Goal: Information Seeking & Learning: Find specific fact

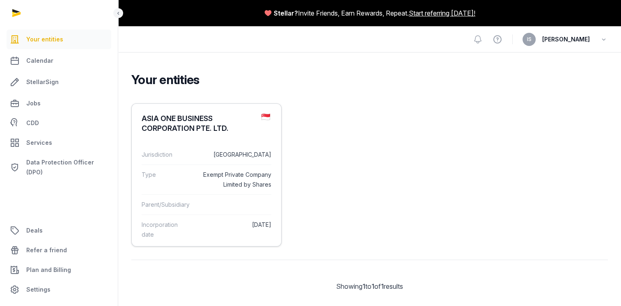
click at [207, 150] on dd "[GEOGRAPHIC_DATA]" at bounding box center [235, 155] width 74 height 10
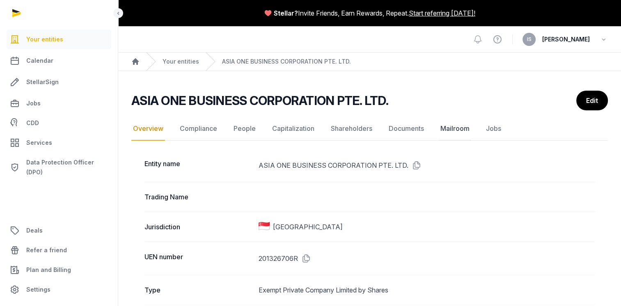
click at [457, 127] on link "Mailroom" at bounding box center [455, 129] width 32 height 24
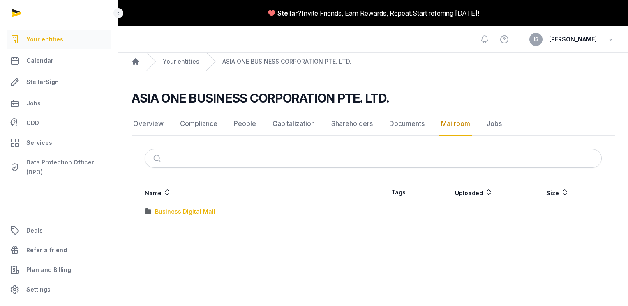
click at [191, 211] on div "Business Digital Mail" at bounding box center [185, 212] width 60 height 8
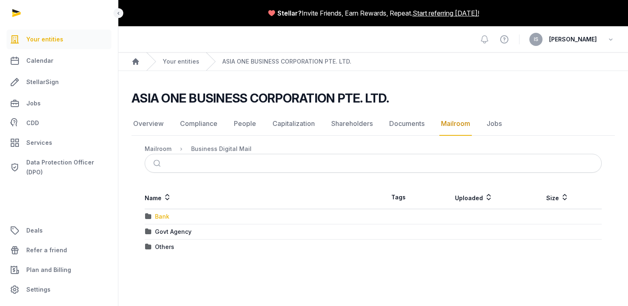
click at [156, 216] on div "Bank" at bounding box center [162, 217] width 14 height 8
click at [156, 216] on div "UOB" at bounding box center [161, 217] width 12 height 8
click at [156, 216] on div "2025" at bounding box center [162, 217] width 14 height 8
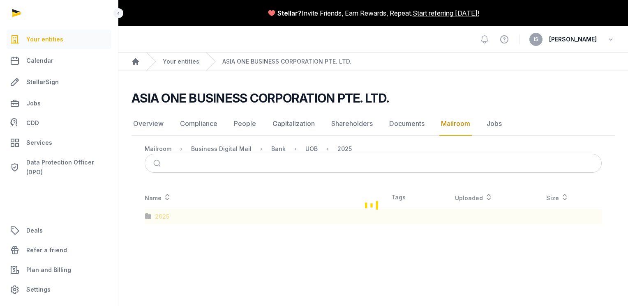
click at [156, 216] on div "Loading" at bounding box center [372, 205] width 483 height 38
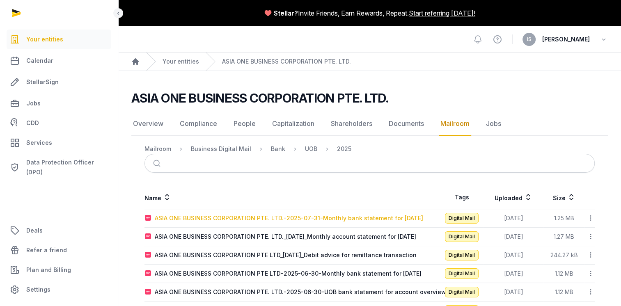
click at [247, 221] on div "ASIA ONE BUSINESS CORPORATION PTE. LTD.-2025-07-31-Monthly bank statement for […" at bounding box center [289, 218] width 269 height 8
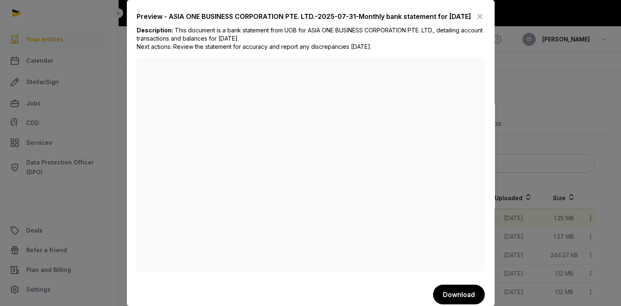
click at [475, 21] on icon at bounding box center [480, 16] width 10 height 13
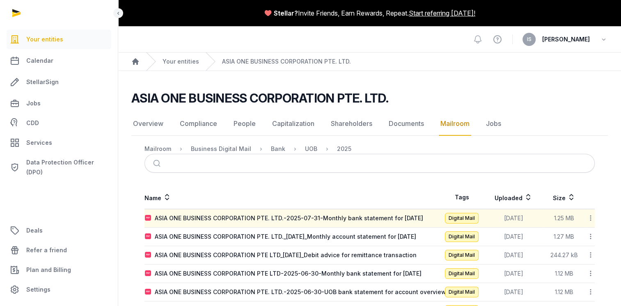
click at [590, 90] on main "ASIA ONE BUSINESS CORPORATION PTE. LTD. Mailroom Overview Compliance People Cap…" at bounding box center [369, 259] width 503 height 376
click at [278, 237] on div "ASIA ONE BUSINESS CORPORATION PTE. LTD._[DATE]_Monthly account statement for [D…" at bounding box center [286, 237] width 262 height 8
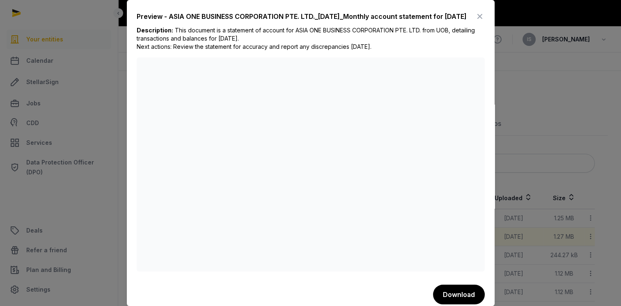
click at [475, 19] on icon at bounding box center [480, 16] width 10 height 13
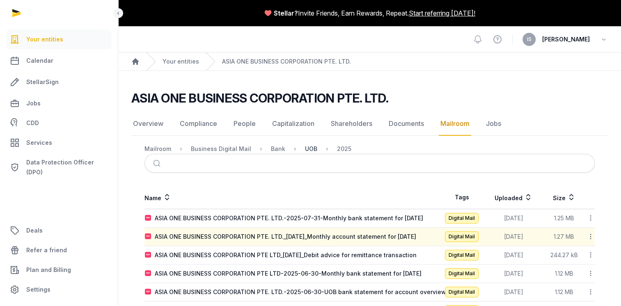
click at [305, 148] on div "UOB" at bounding box center [311, 149] width 12 height 8
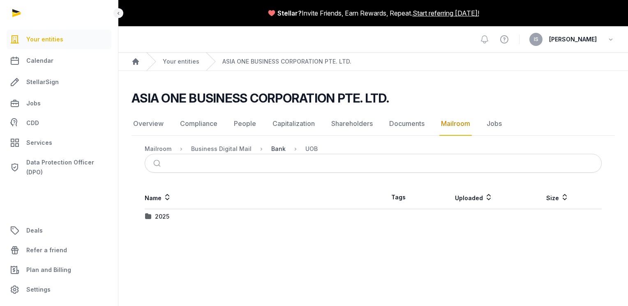
click at [274, 147] on div "Bank" at bounding box center [278, 149] width 14 height 8
click at [177, 231] on div "UOB Bank" at bounding box center [169, 232] width 28 height 8
click at [166, 244] on div "2025" at bounding box center [162, 247] width 14 height 8
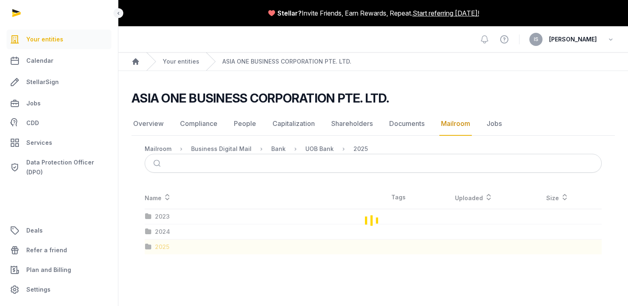
click at [166, 244] on div "Loading" at bounding box center [372, 220] width 483 height 69
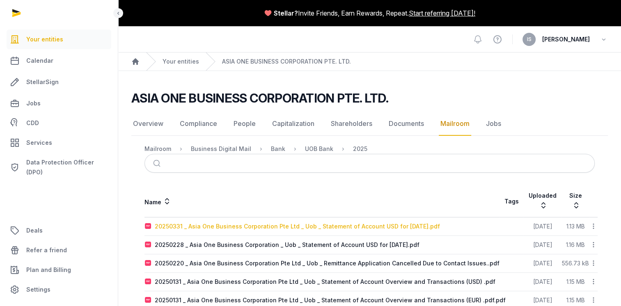
click at [344, 227] on div "20250331 _ Asia One Business Corporation Pte Ltd _ Uob _ Statement of Account U…" at bounding box center [297, 227] width 285 height 8
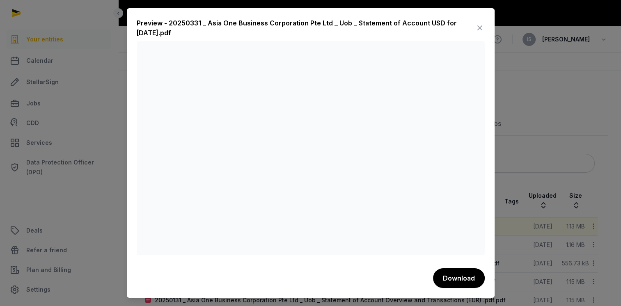
click at [482, 26] on icon at bounding box center [480, 27] width 10 height 13
